Goal: Task Accomplishment & Management: Complete application form

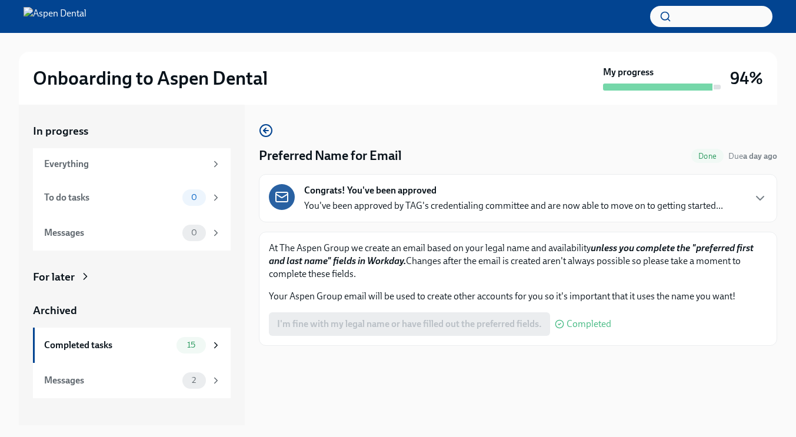
scroll to position [21, 0]
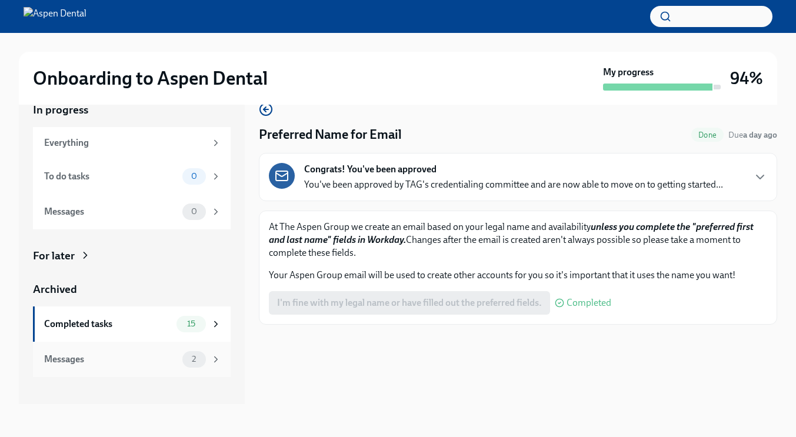
click at [192, 365] on div "2" at bounding box center [194, 359] width 24 height 16
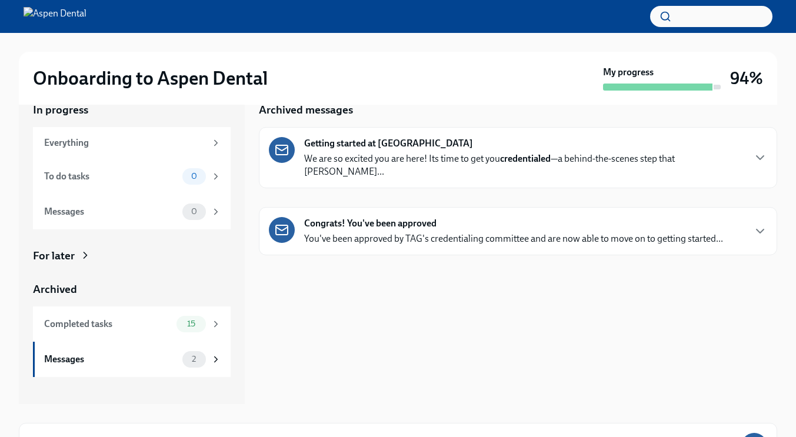
click at [377, 155] on p "We are so excited you are here! Its time to get you credentialed —a behind-the-…" at bounding box center [523, 165] width 439 height 26
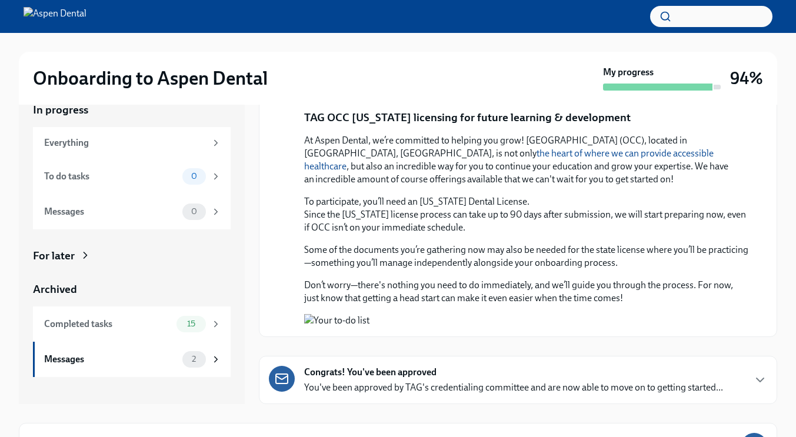
scroll to position [990, 0]
click at [173, 359] on div "Messages" at bounding box center [110, 359] width 133 height 13
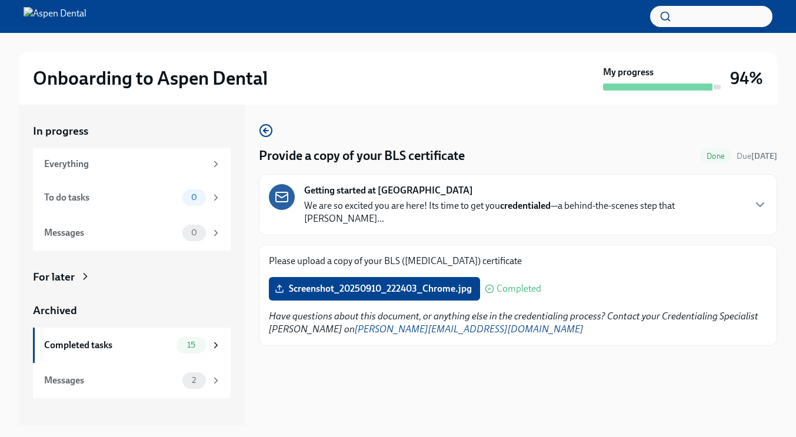
click at [395, 370] on div "Provide a copy of your BLS certificate Done Due 13 days ago Getting started at …" at bounding box center [518, 265] width 518 height 321
click at [326, 283] on span "Screenshot_20250910_222403_Chrome.jpg" at bounding box center [374, 289] width 195 height 12
click at [0, 0] on input "Screenshot_20250910_222403_Chrome.jpg" at bounding box center [0, 0] width 0 height 0
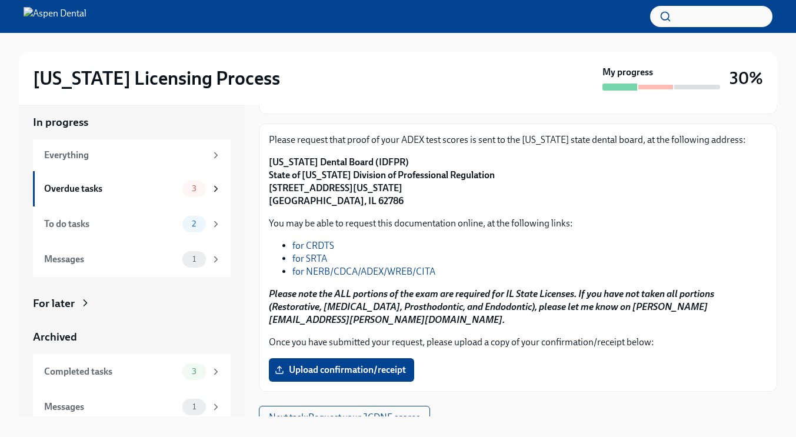
scroll to position [21, 0]
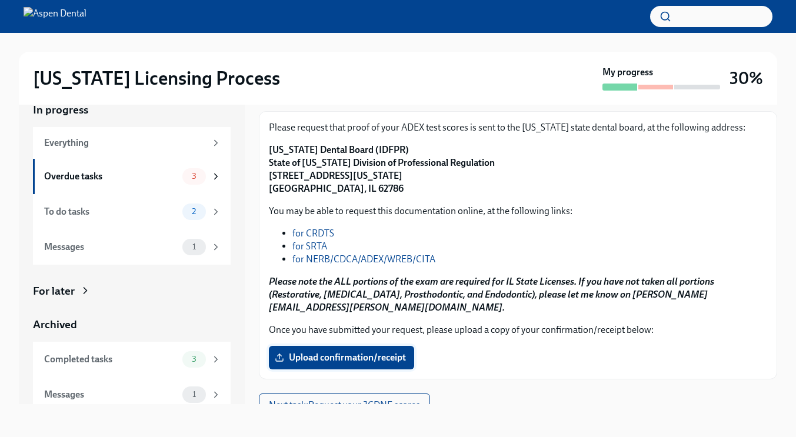
click at [319, 352] on span "Upload confirmation/receipt" at bounding box center [341, 358] width 129 height 12
click at [0, 0] on input "Upload confirmation/receipt" at bounding box center [0, 0] width 0 height 0
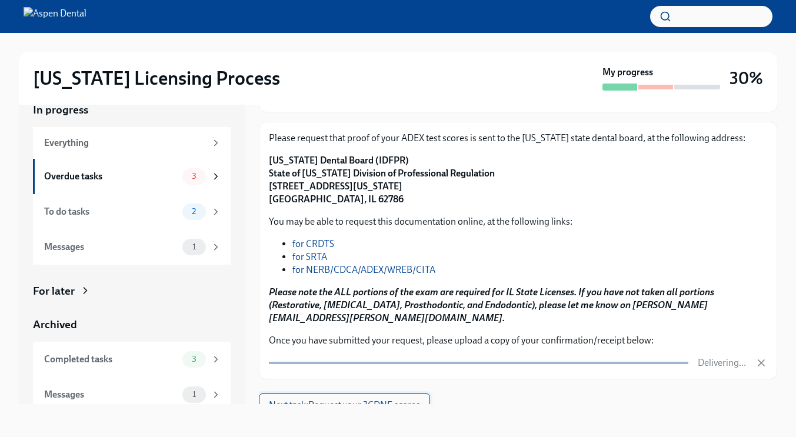
click at [379, 399] on span "Next task : Request your JCDNE scores" at bounding box center [344, 405] width 151 height 12
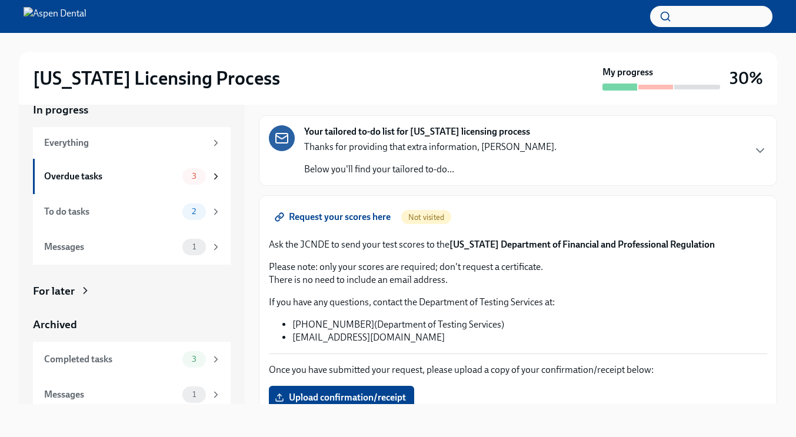
scroll to position [91, 0]
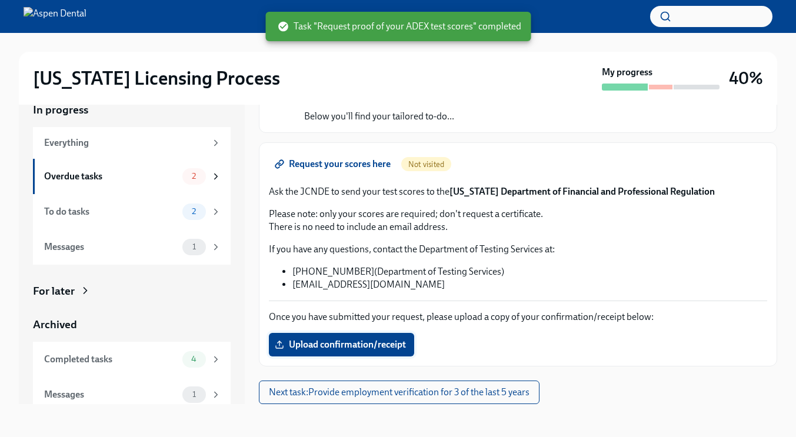
click at [360, 341] on span "Upload confirmation/receipt" at bounding box center [341, 345] width 129 height 12
click at [0, 0] on input "Upload confirmation/receipt" at bounding box center [0, 0] width 0 height 0
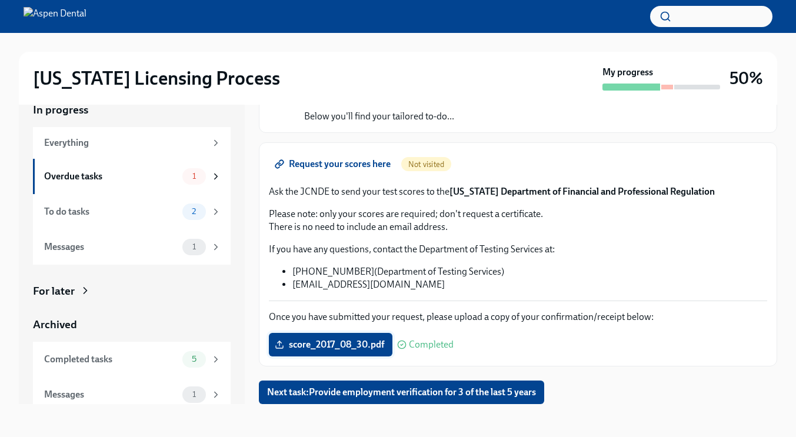
click at [365, 348] on span "score_2017_08_30.pdf" at bounding box center [330, 345] width 107 height 12
click at [0, 0] on input "score_2017_08_30.pdf" at bounding box center [0, 0] width 0 height 0
click at [367, 345] on span "score_2017_08_30.pdf" at bounding box center [330, 345] width 107 height 12
click at [0, 0] on input "score_2017_08_30.pdf" at bounding box center [0, 0] width 0 height 0
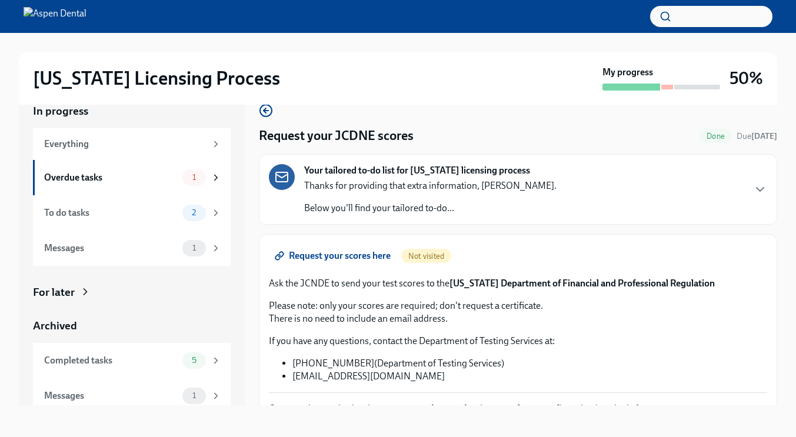
scroll to position [56, 0]
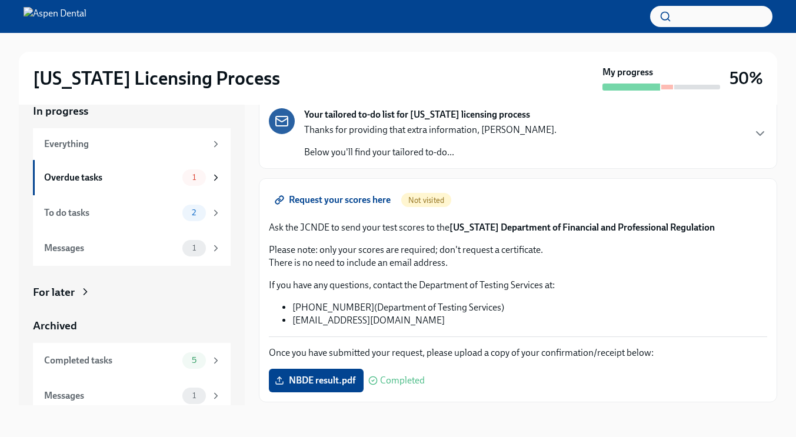
click at [346, 198] on span "Request your scores here" at bounding box center [333, 200] width 113 height 12
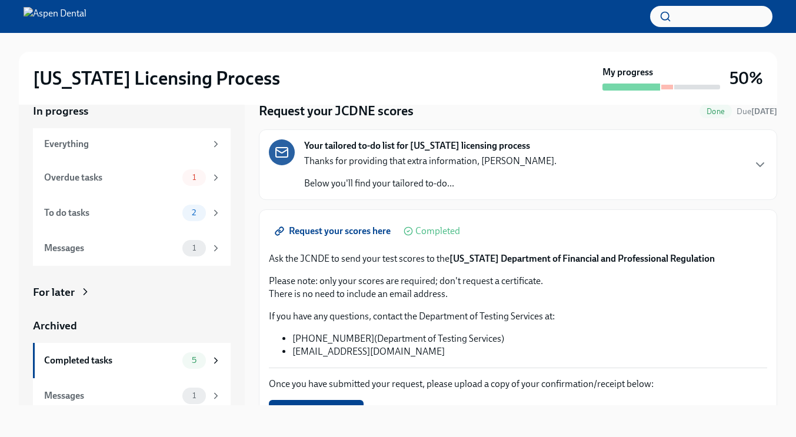
scroll to position [25, 0]
click at [360, 229] on span "Request your scores here" at bounding box center [333, 231] width 113 height 12
